Goal: Task Accomplishment & Management: Use online tool/utility

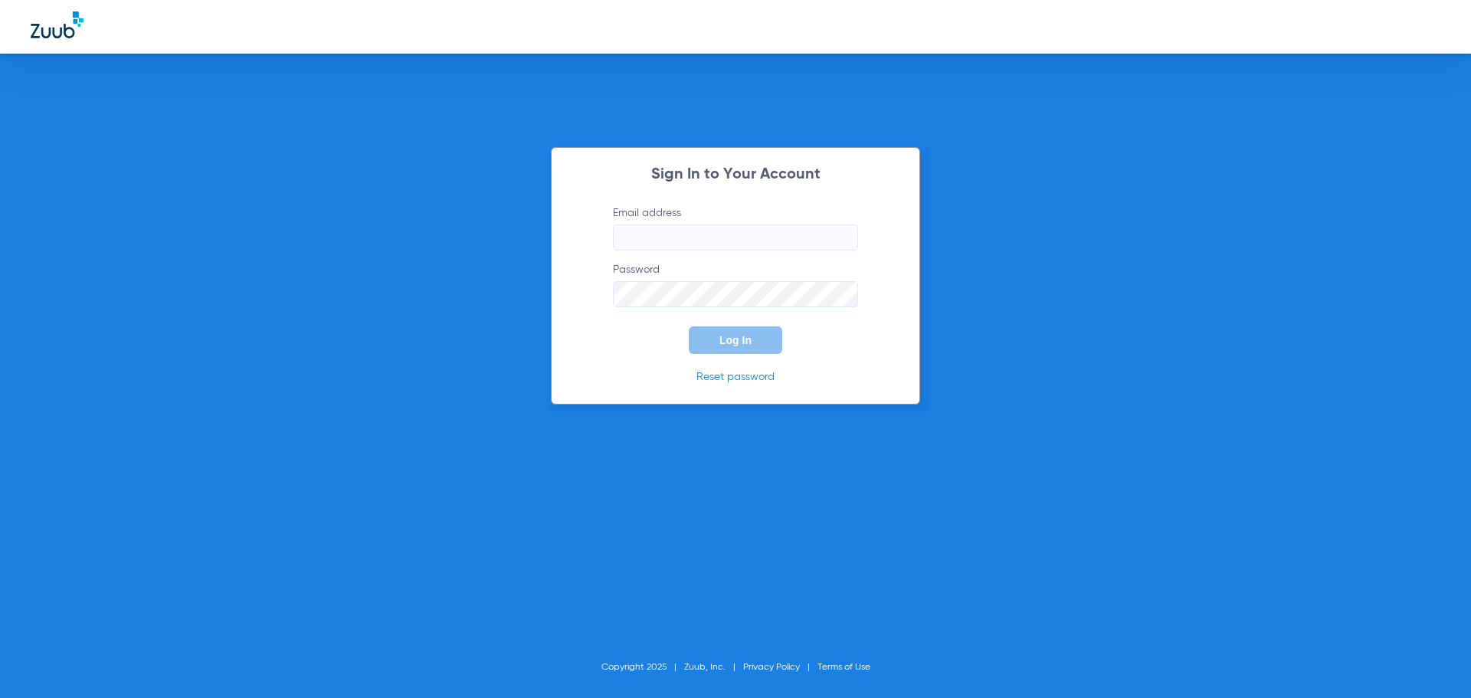
type input "[EMAIL_ADDRESS][DOMAIN_NAME]"
click at [740, 337] on span "Log In" at bounding box center [735, 340] width 32 height 12
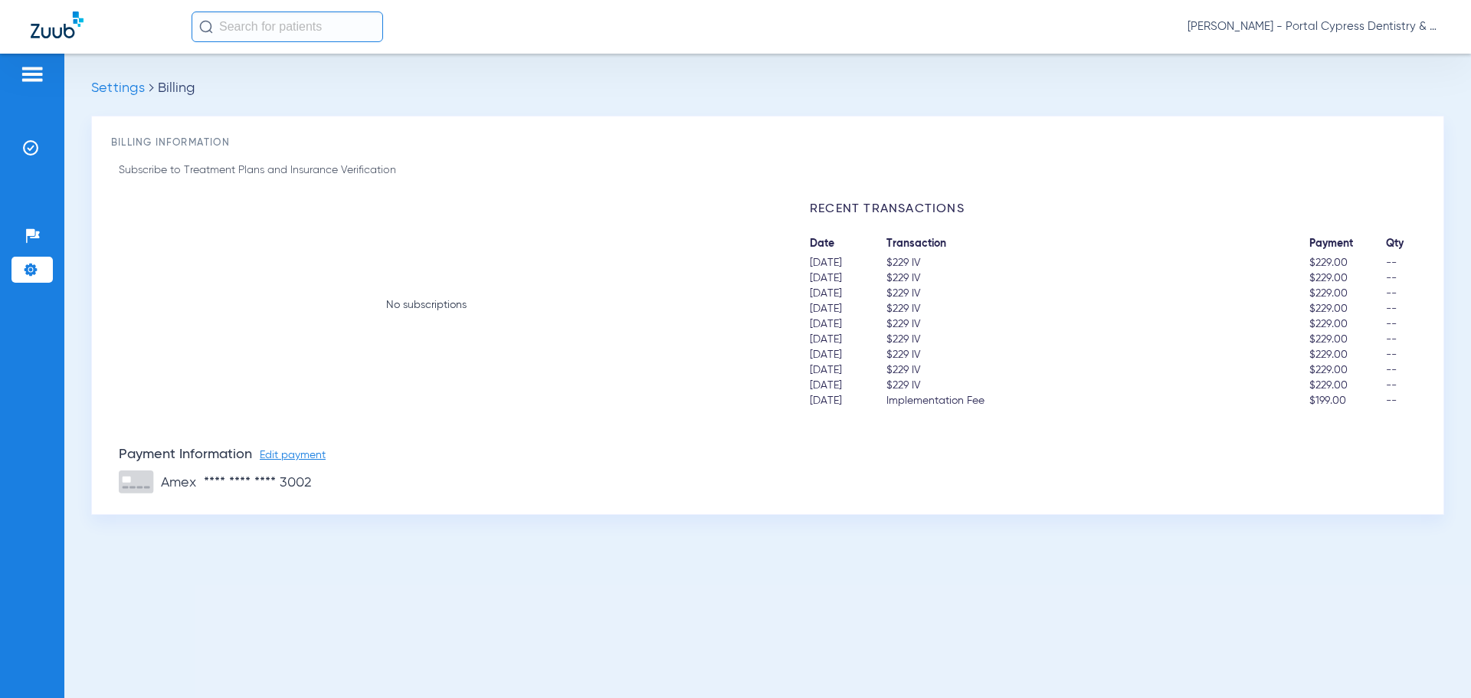
drag, startPoint x: 5, startPoint y: 182, endPoint x: 35, endPoint y: 158, distance: 38.8
click at [6, 180] on div "Patients Insurance Verification Setup Help Center Settings" at bounding box center [32, 403] width 64 height 698
click at [34, 136] on li "Insurance Verification" at bounding box center [31, 148] width 41 height 26
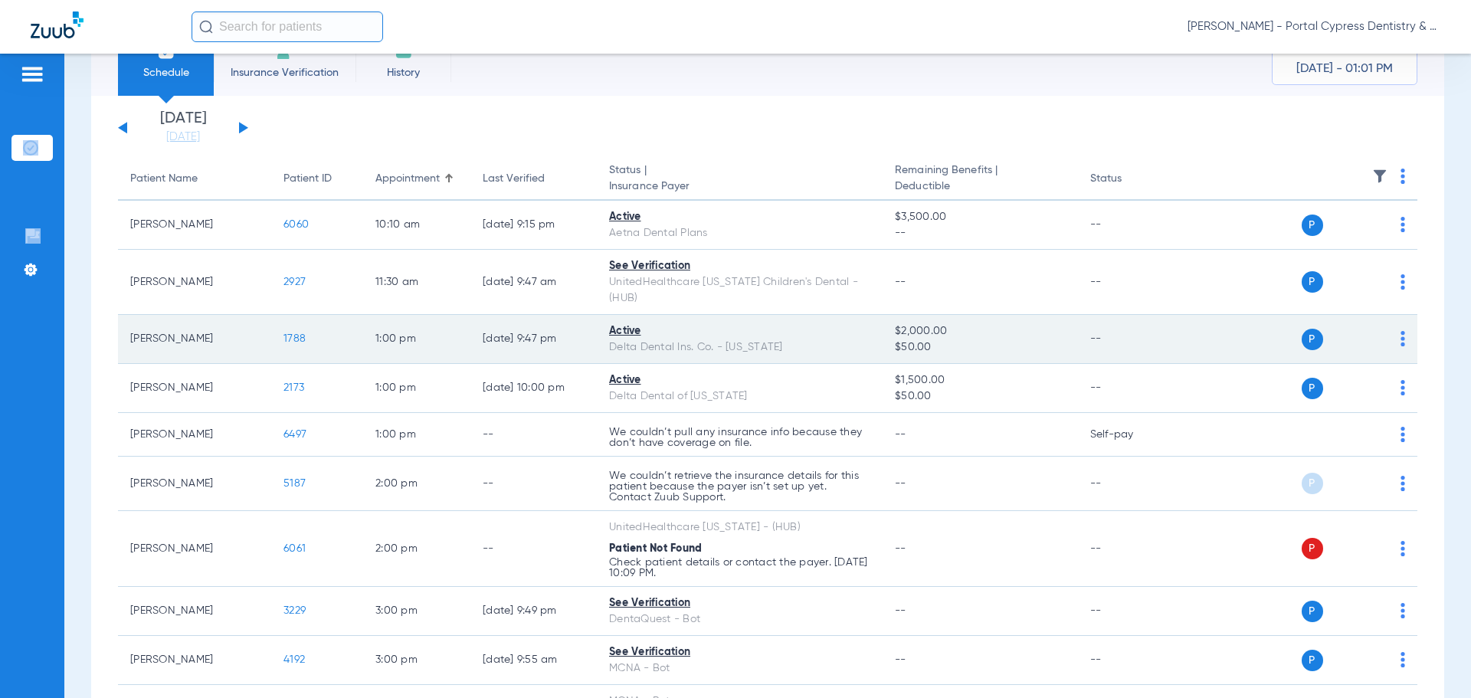
scroll to position [77, 0]
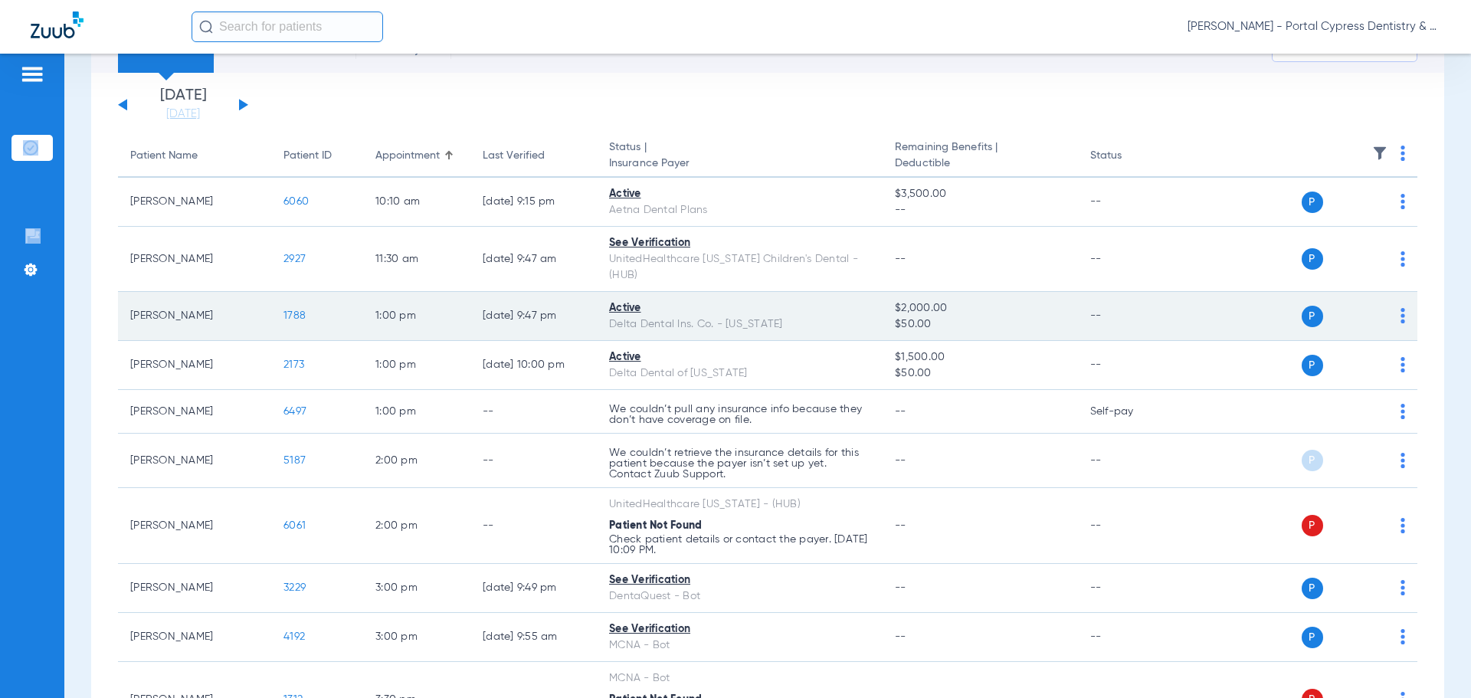
click at [295, 310] on span "1788" at bounding box center [294, 315] width 22 height 11
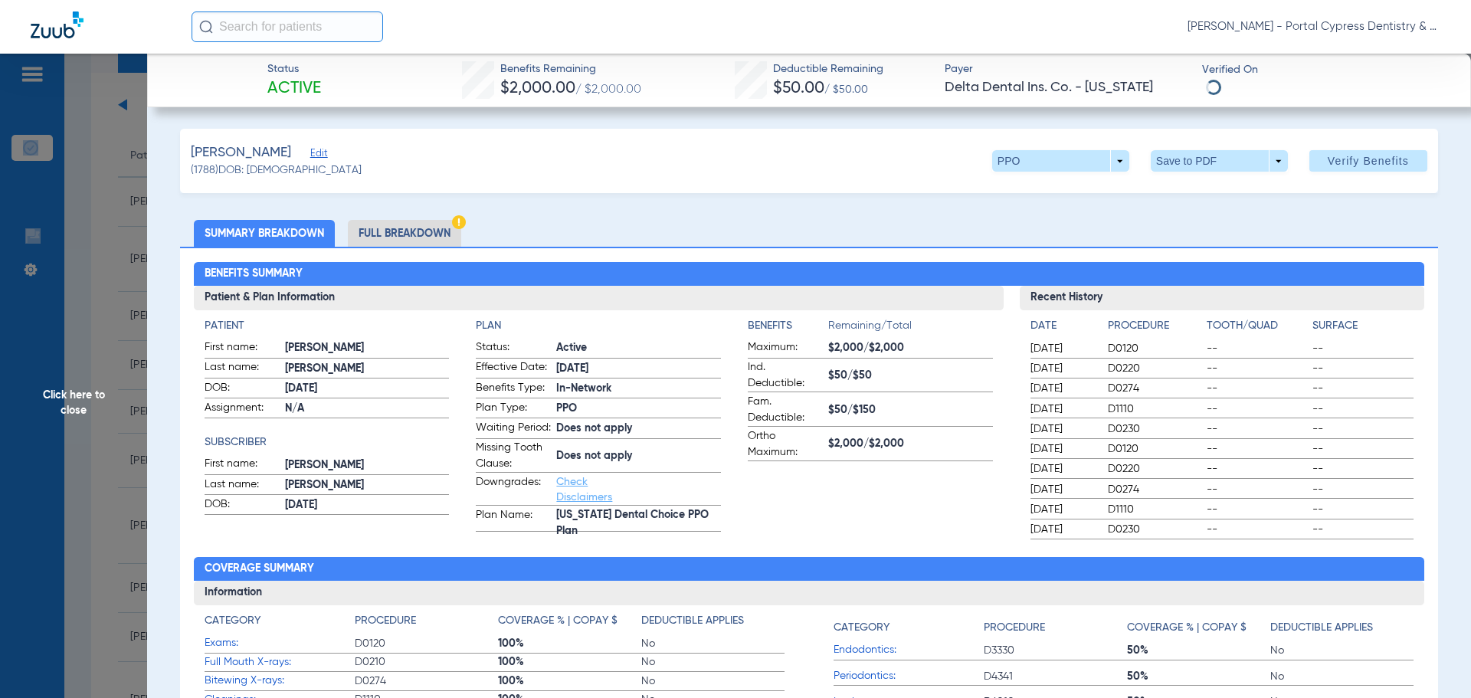
click at [397, 234] on li "Full Breakdown" at bounding box center [404, 233] width 113 height 27
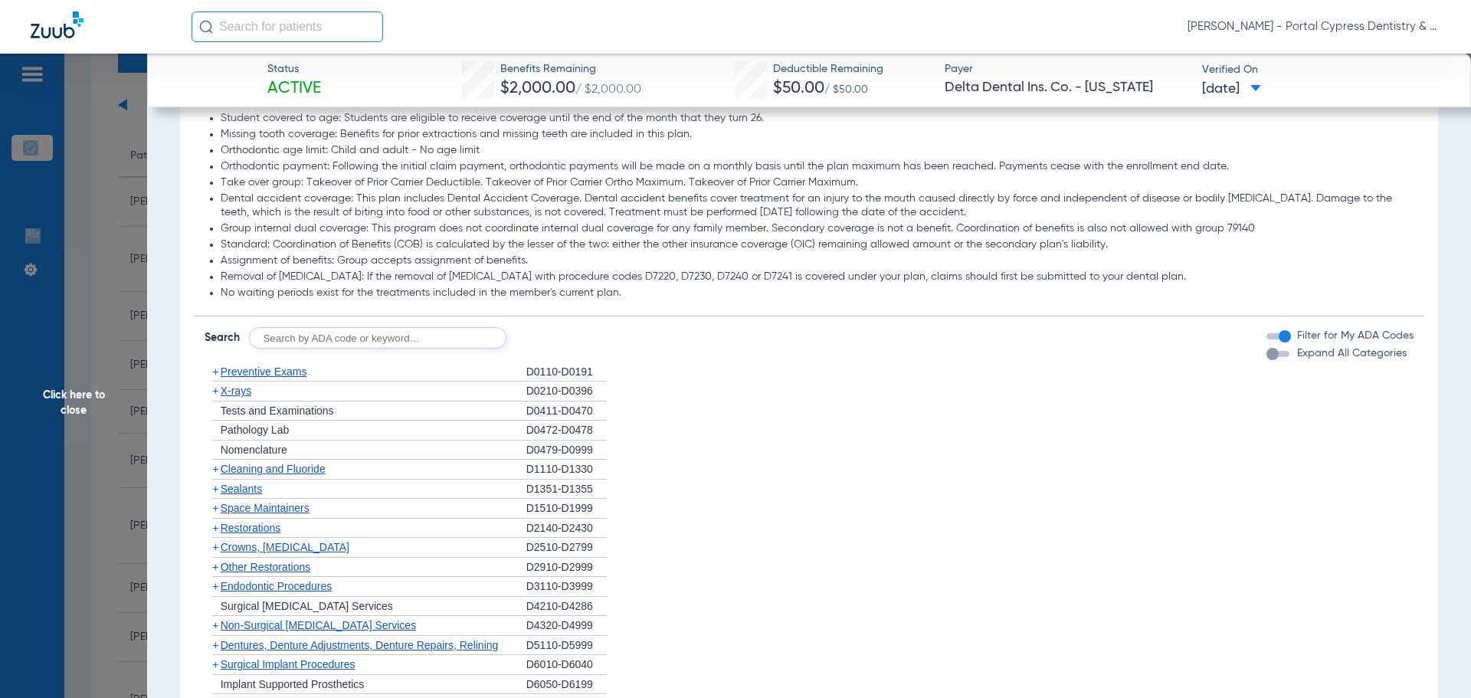
scroll to position [1532, 0]
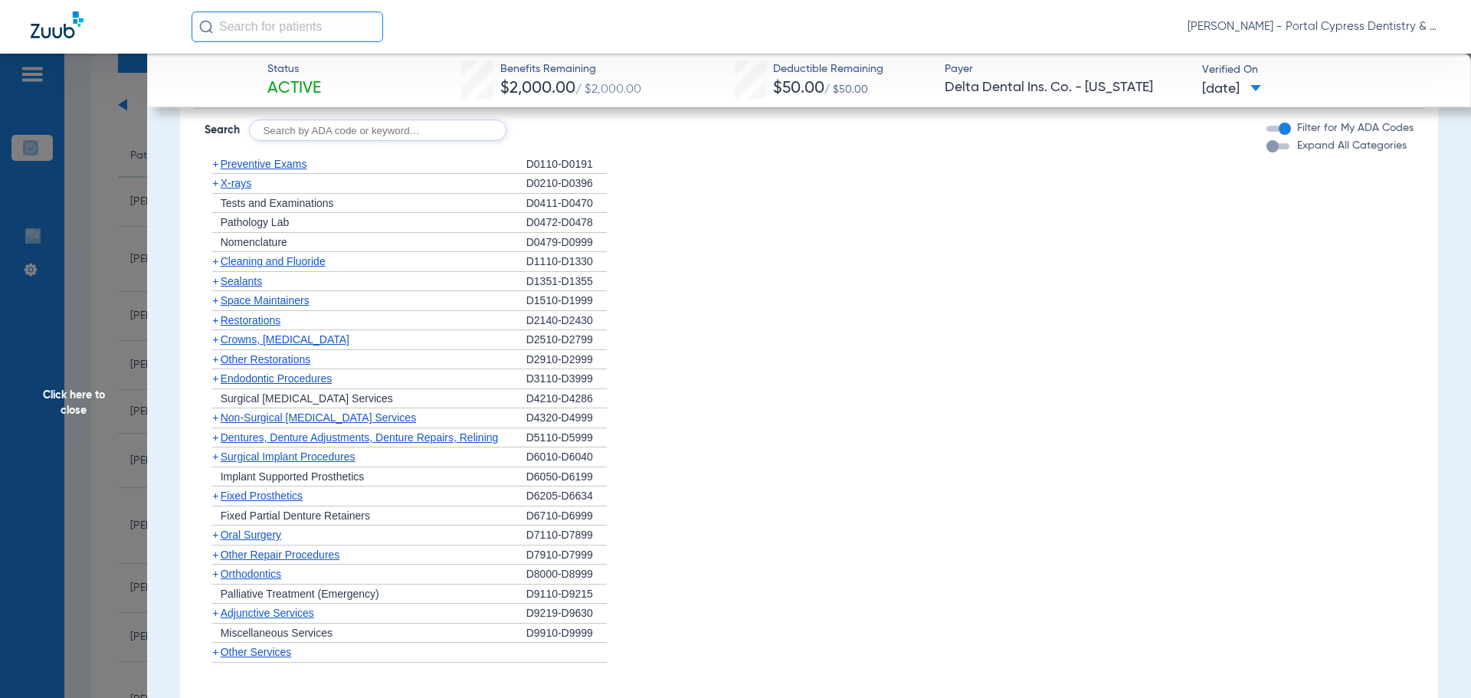
click at [306, 141] on input "text" at bounding box center [377, 130] width 257 height 21
type input "9"
type input "D9240"
click button "Search" at bounding box center [563, 130] width 61 height 21
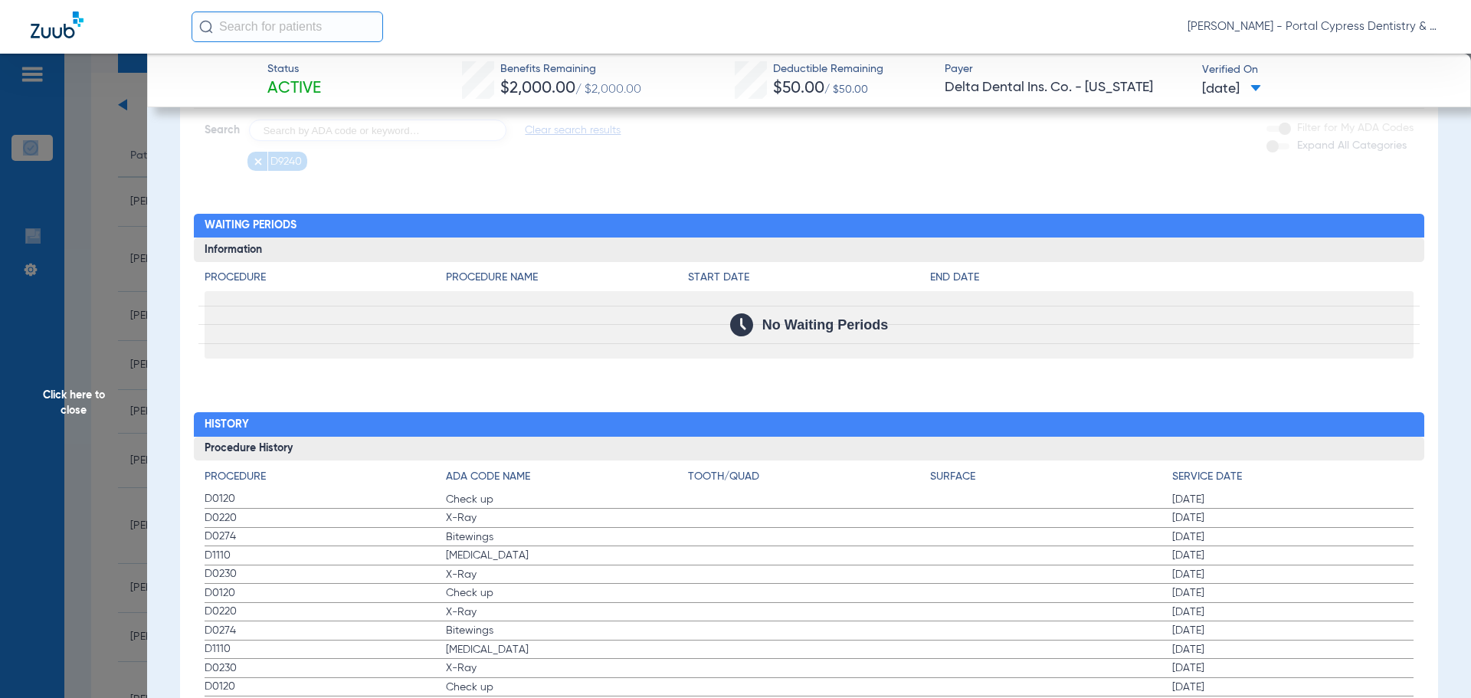
drag, startPoint x: 285, startPoint y: 181, endPoint x: 255, endPoint y: 178, distance: 30.0
click at [278, 171] on app-loading-indicator at bounding box center [809, 5] width 1231 height 331
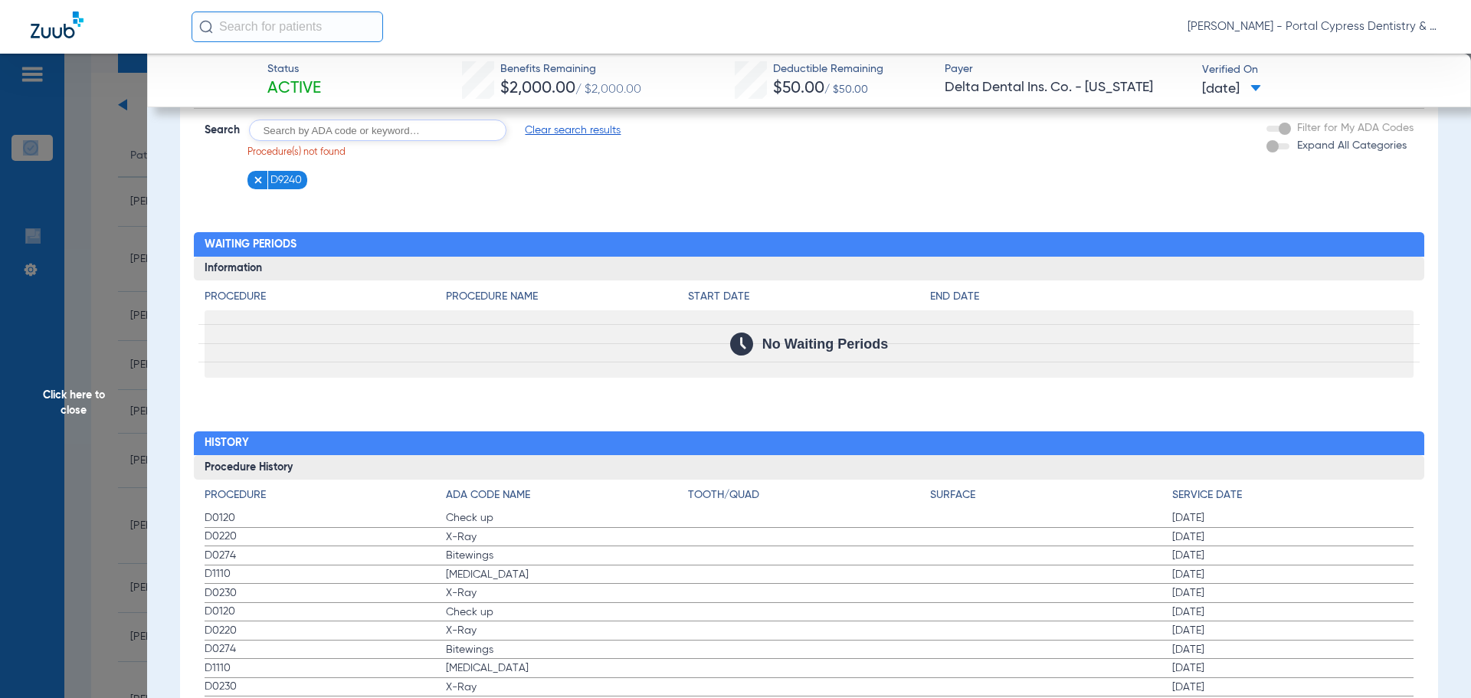
click at [267, 176] on app-searchbar "Search Clear search results Procedure(s) not found D9240" at bounding box center [413, 155] width 417 height 70
click at [362, 141] on input "text" at bounding box center [377, 130] width 257 height 21
click at [568, 138] on span "Clear search results" at bounding box center [573, 130] width 96 height 15
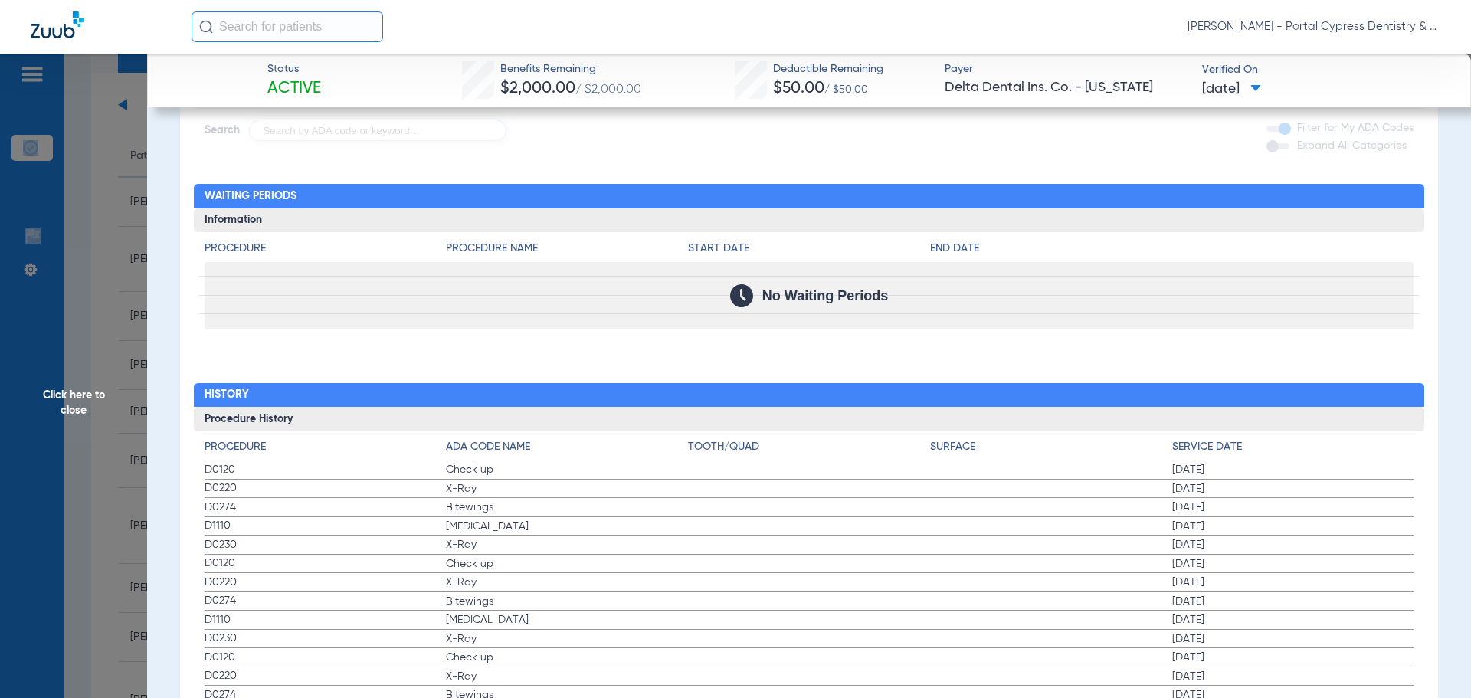
drag, startPoint x: 336, startPoint y: 146, endPoint x: 265, endPoint y: 181, distance: 78.8
drag, startPoint x: 254, startPoint y: 198, endPoint x: 254, endPoint y: 181, distance: 17.6
click at [252, 192] on div "Procedure Benefits Disclaimers Basis of payment: PPO Providers are reimbursed a…" at bounding box center [809, 690] width 1258 height 1778
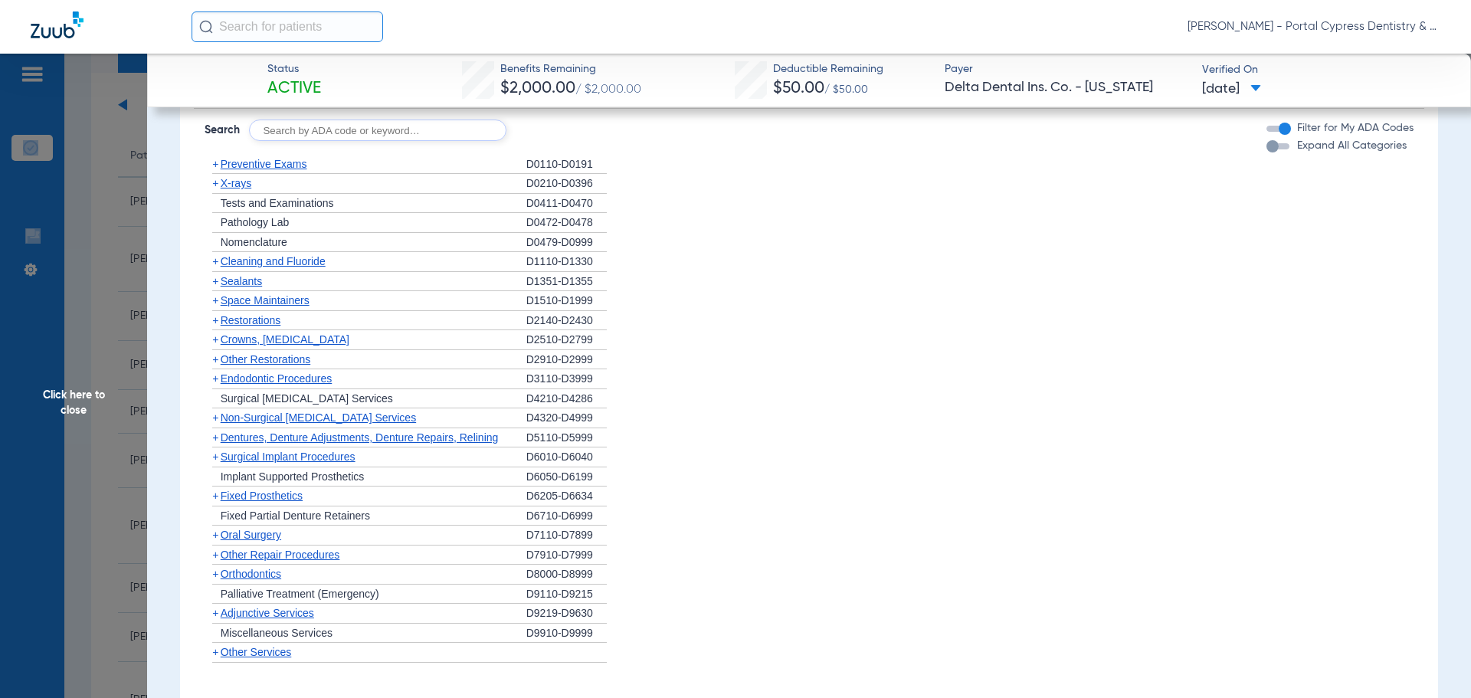
click at [288, 136] on input "text" at bounding box center [377, 130] width 257 height 21
type input "D9240"
click button "Search" at bounding box center [563, 130] width 61 height 21
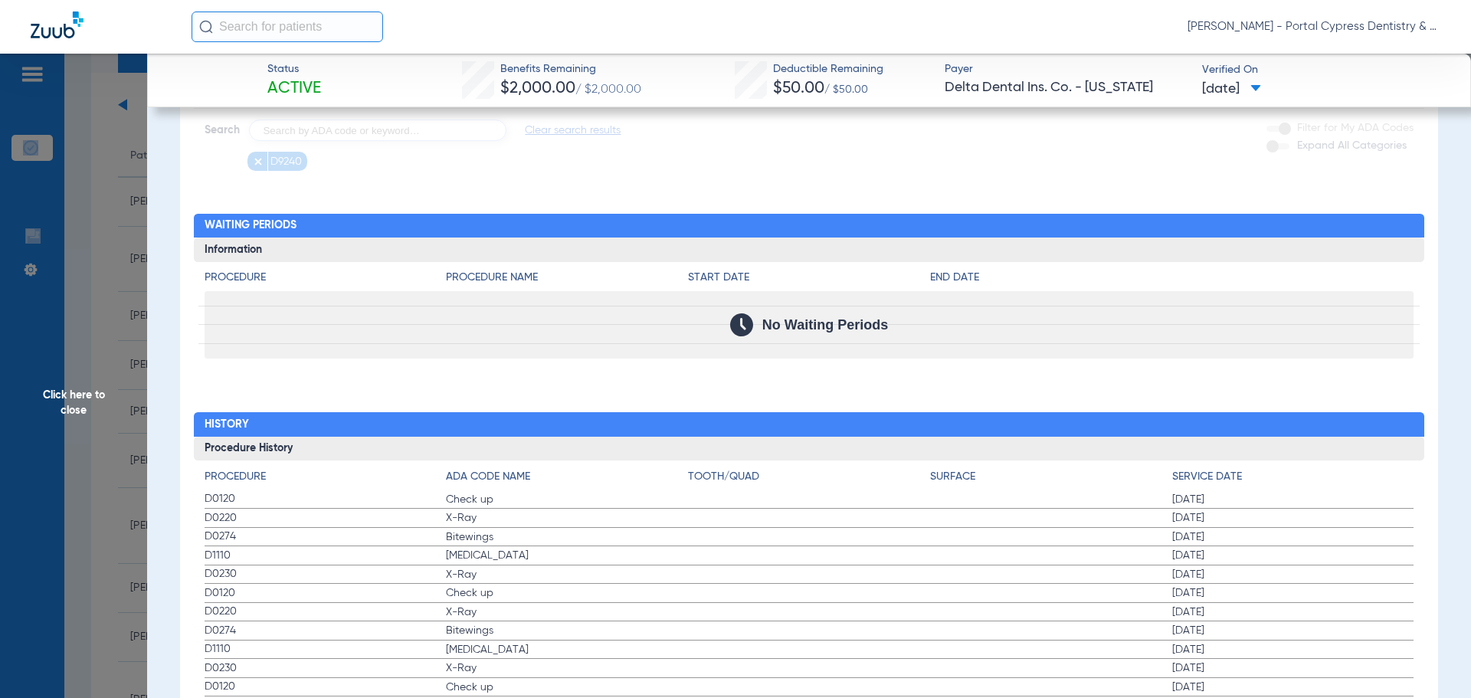
click at [285, 139] on app-loading-indicator at bounding box center [809, 5] width 1231 height 331
drag, startPoint x: 643, startPoint y: 120, endPoint x: 550, endPoint y: 158, distance: 100.0
click at [632, 129] on app-loading-indicator at bounding box center [809, 5] width 1231 height 331
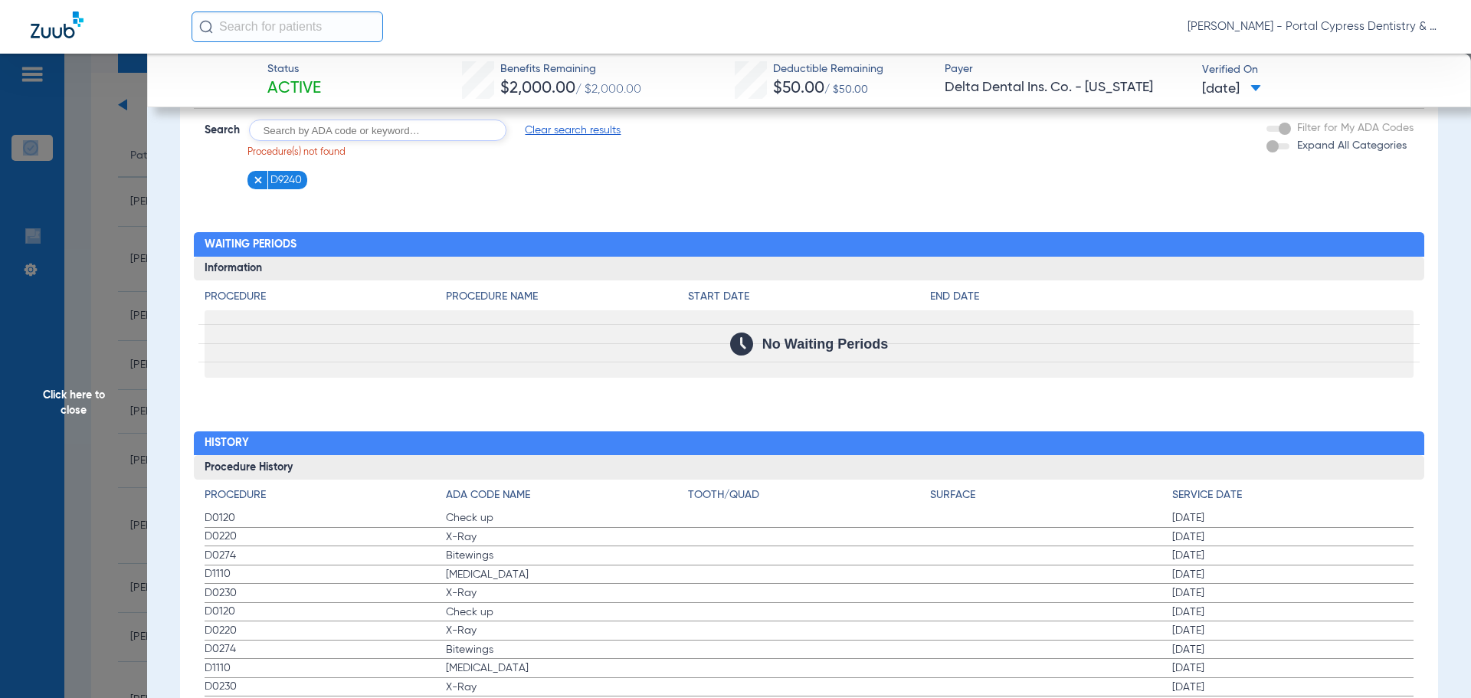
click at [572, 138] on span "Clear search results" at bounding box center [573, 130] width 96 height 15
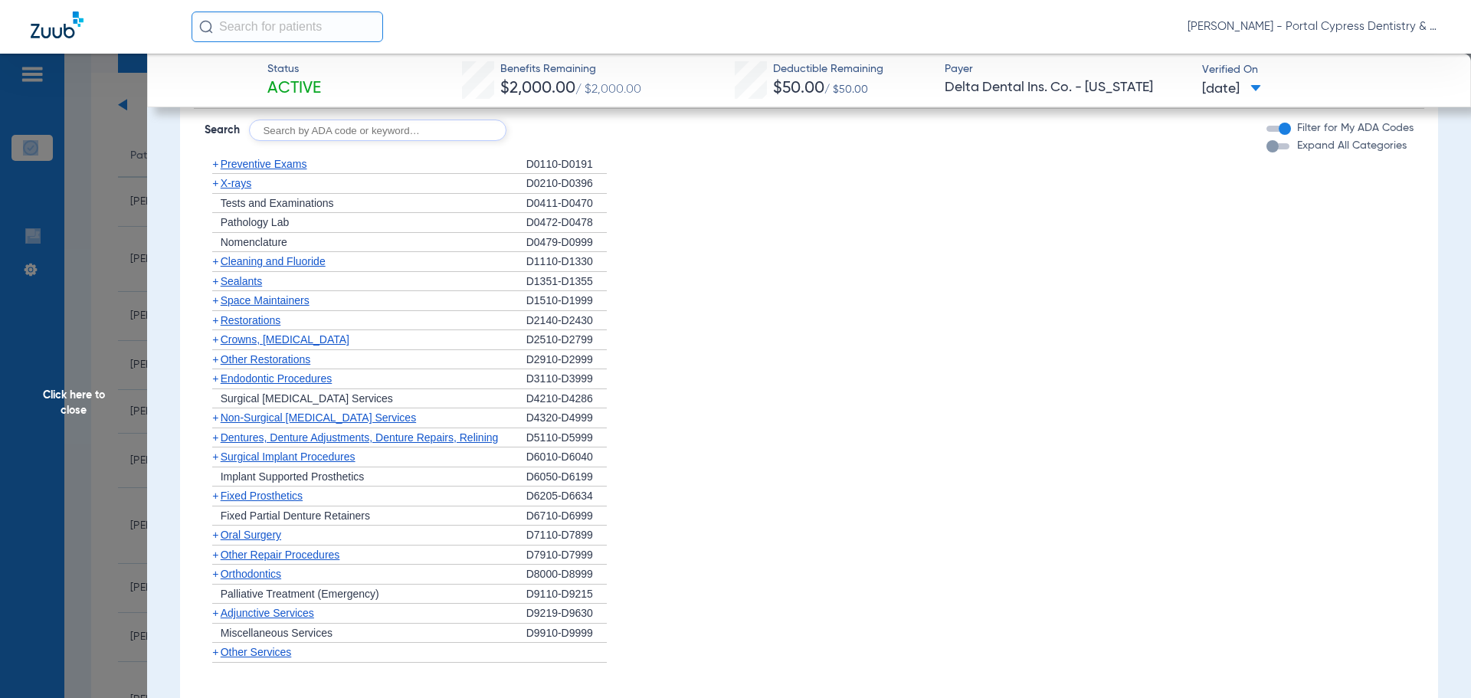
click at [339, 141] on input "text" at bounding box center [377, 130] width 257 height 21
click at [333, 141] on input "text" at bounding box center [377, 130] width 257 height 21
type input "D9230"
click button "Search" at bounding box center [563, 130] width 61 height 21
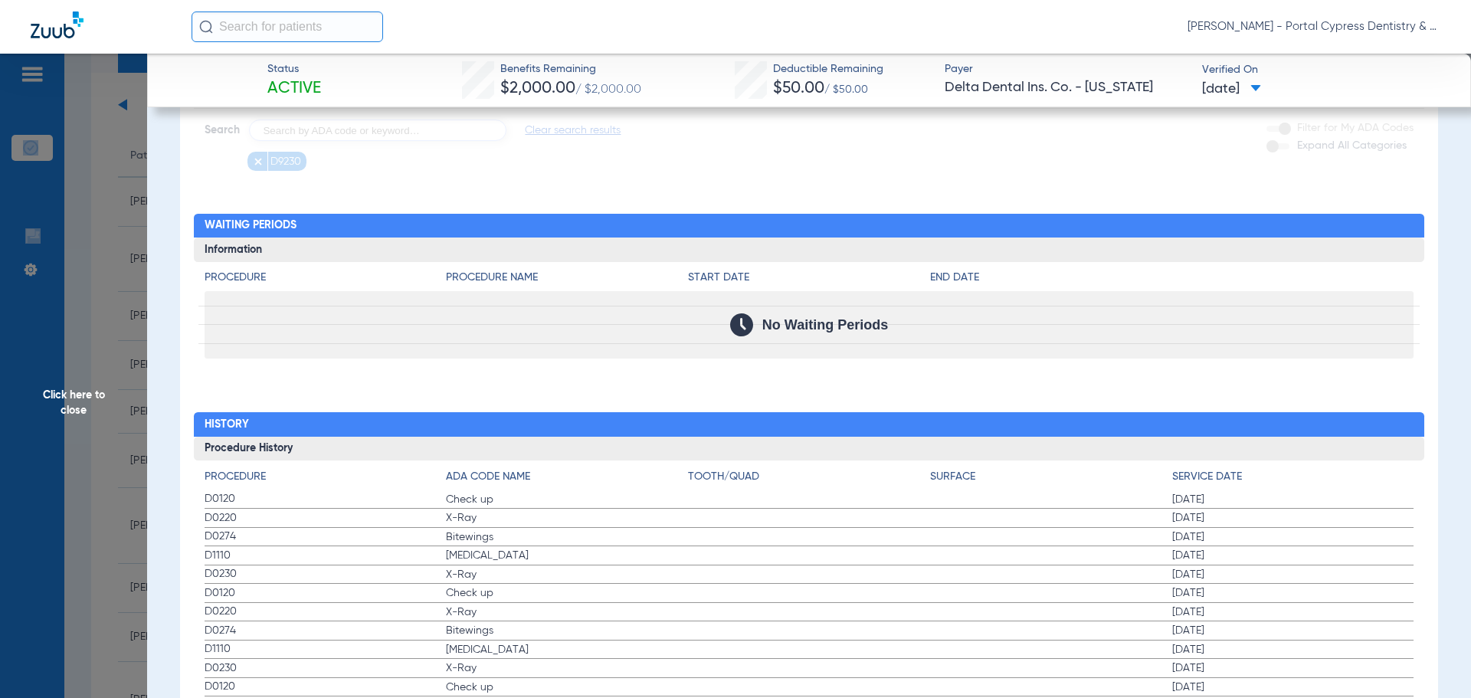
click at [565, 140] on app-loading-indicator at bounding box center [809, 5] width 1231 height 331
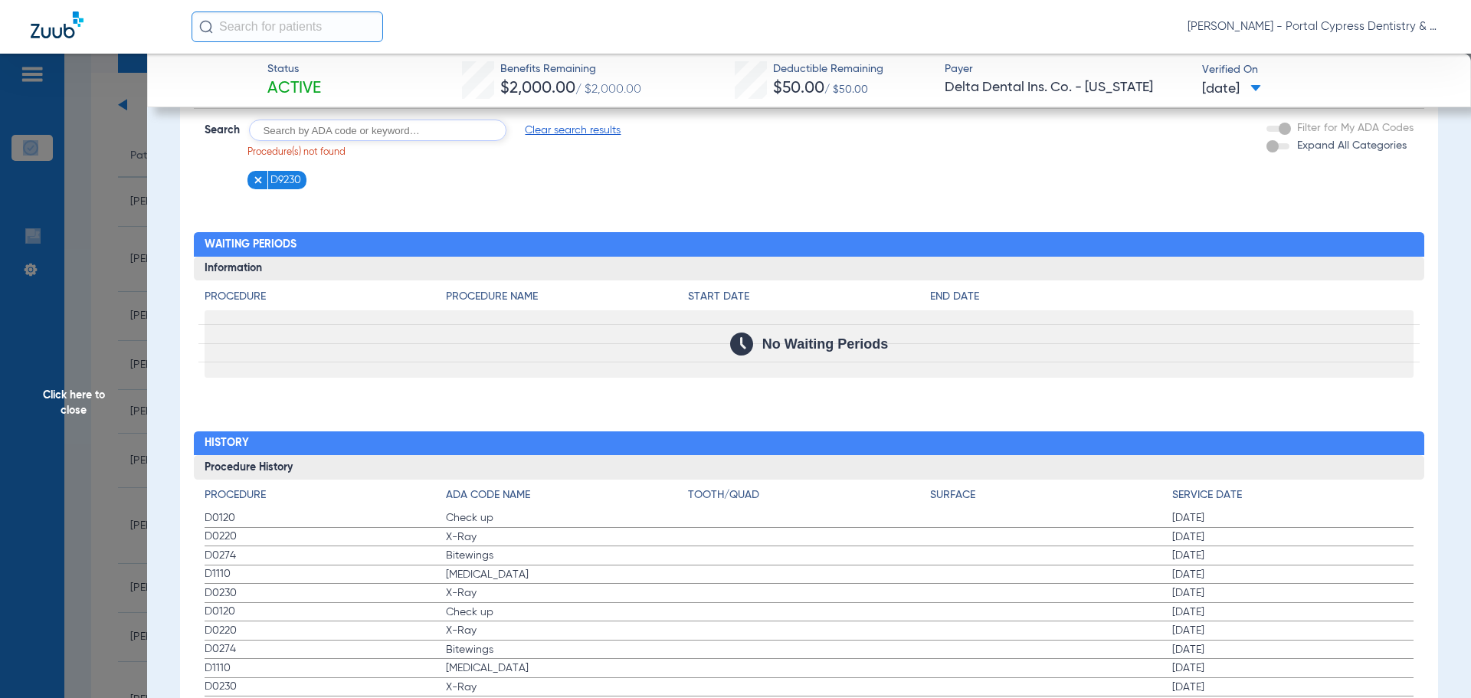
drag, startPoint x: 57, startPoint y: 229, endPoint x: 78, endPoint y: 263, distance: 40.0
click at [64, 238] on span "Click here to close" at bounding box center [73, 403] width 147 height 698
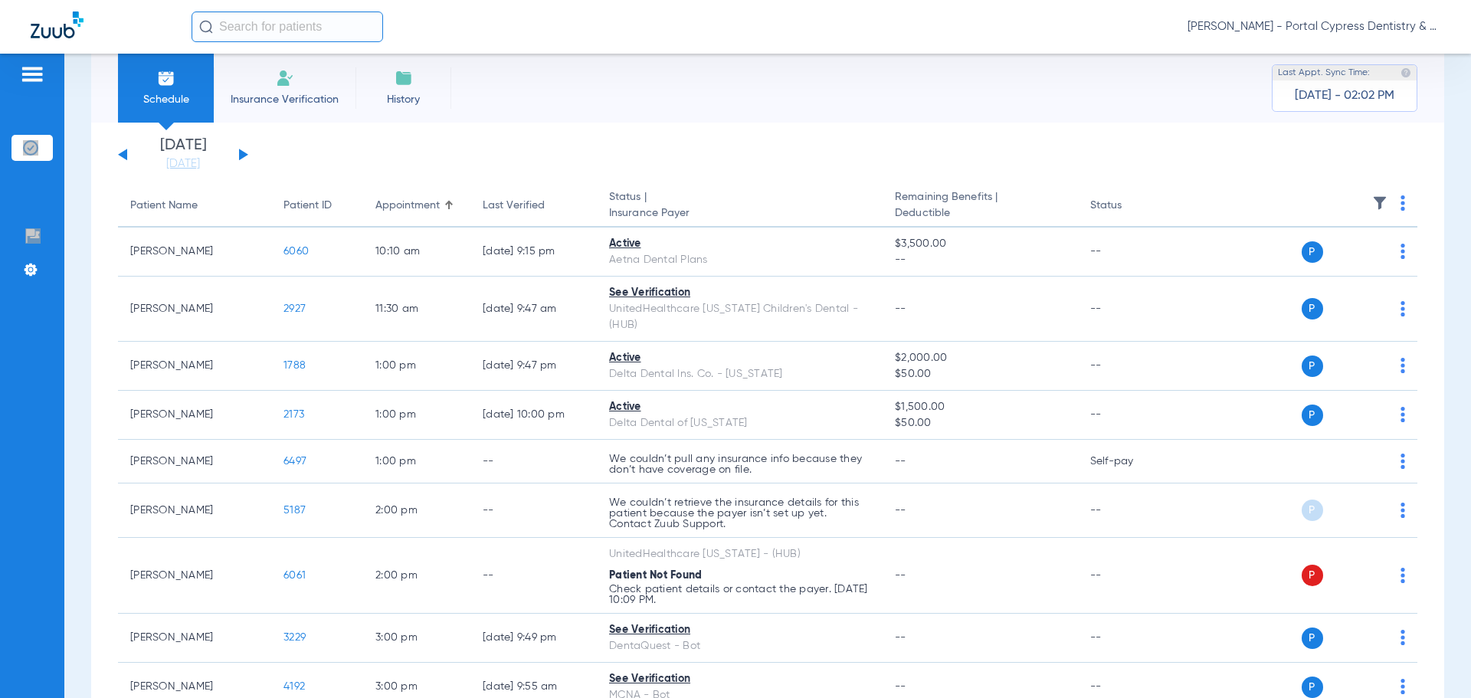
scroll to position [0, 0]
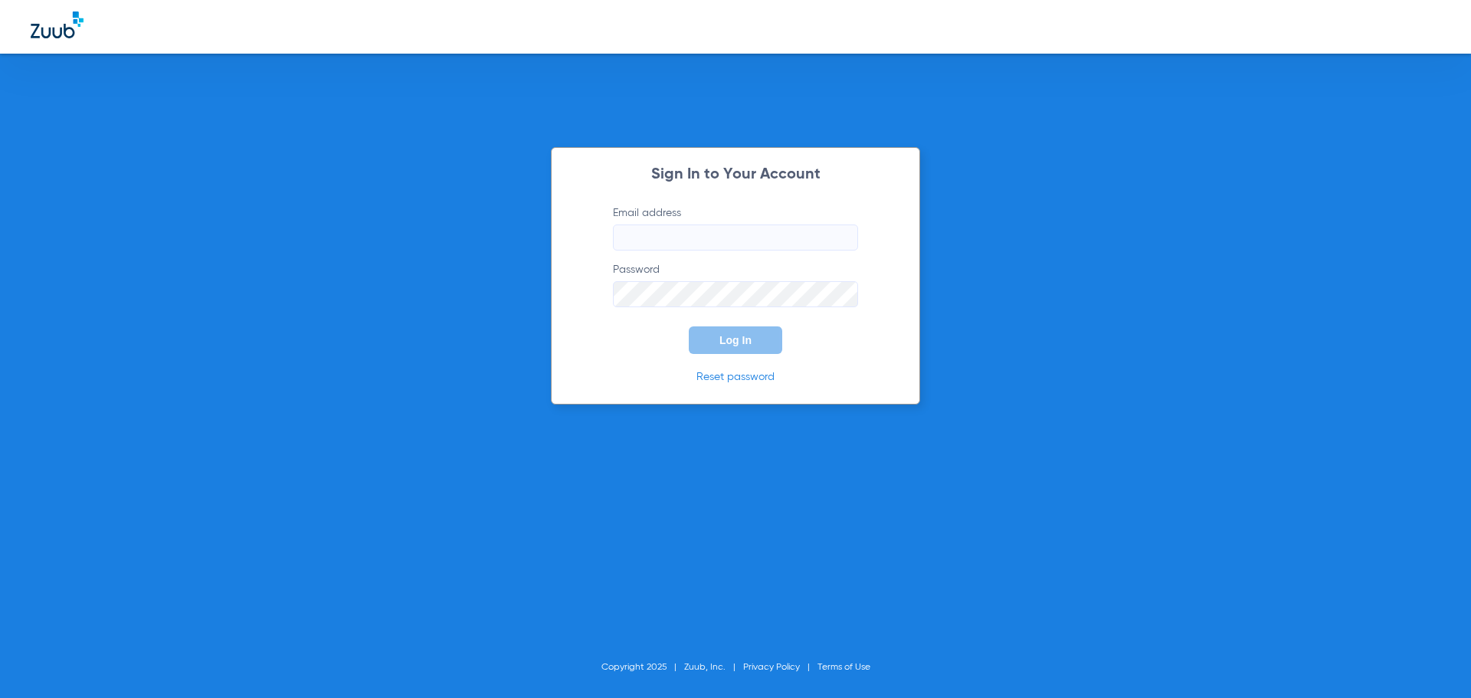
type input "portalcypress@yahoo.com"
